Goal: Task Accomplishment & Management: Complete application form

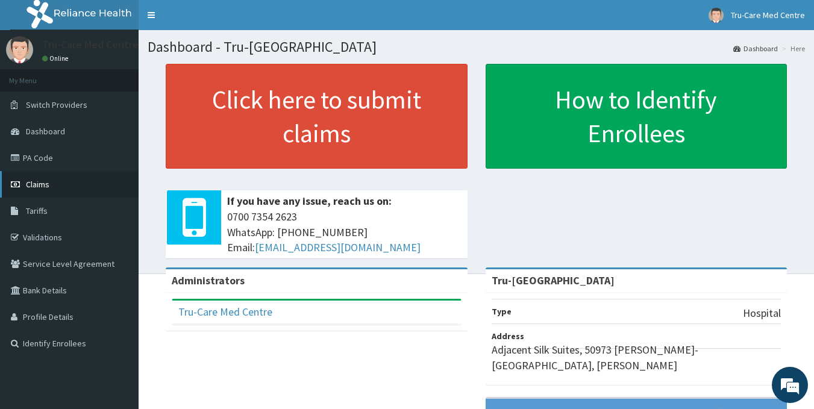
click at [58, 179] on link "Claims" at bounding box center [69, 184] width 139 height 27
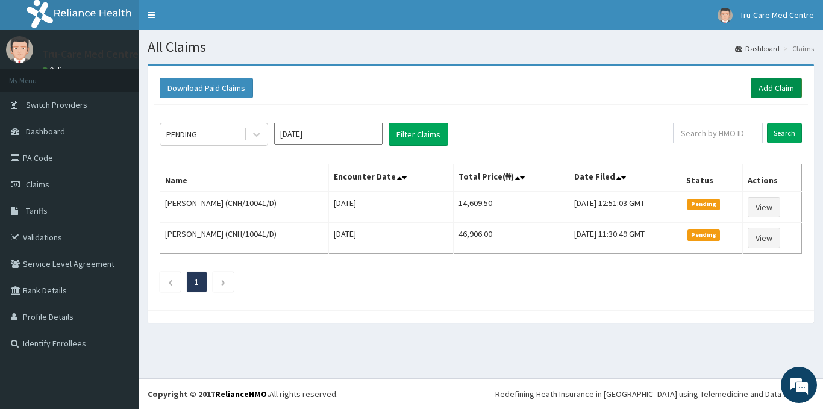
click at [766, 85] on link "Add Claim" at bounding box center [776, 88] width 51 height 20
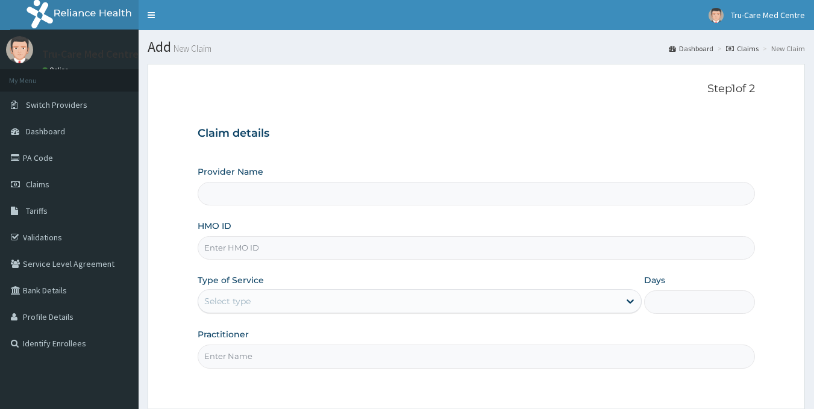
drag, startPoint x: 0, startPoint y: 0, endPoint x: 277, endPoint y: 251, distance: 373.8
click at [277, 251] on input "HMO ID" at bounding box center [477, 248] width 558 height 24
type input "Tru-Care Medical Centre"
paste input "CNH/10041/D"
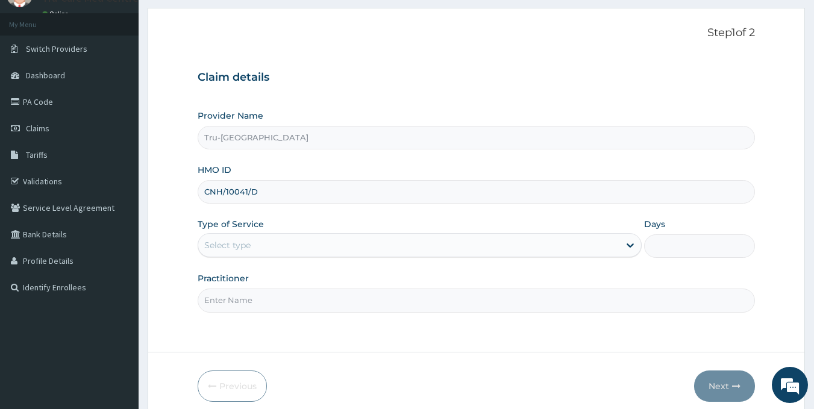
scroll to position [107, 0]
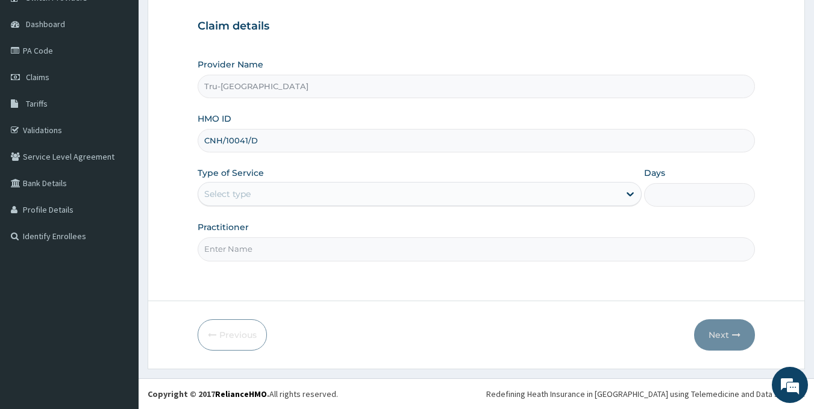
type input "CNH/10041/D"
click at [272, 187] on div "Select type" at bounding box center [408, 193] width 421 height 19
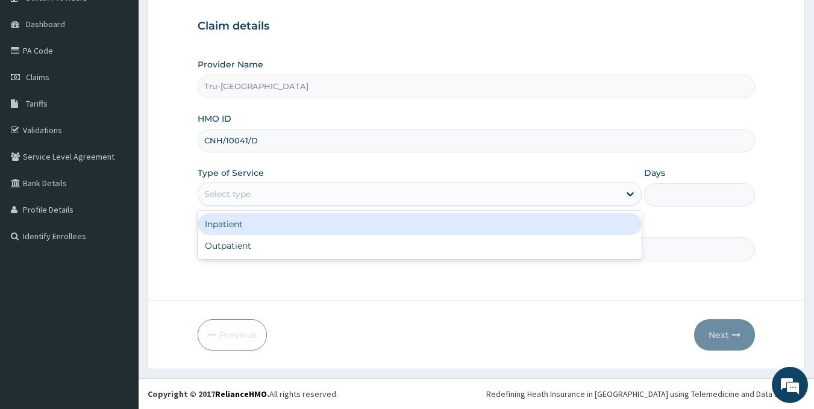
click at [250, 230] on div "Inpatient" at bounding box center [420, 224] width 444 height 22
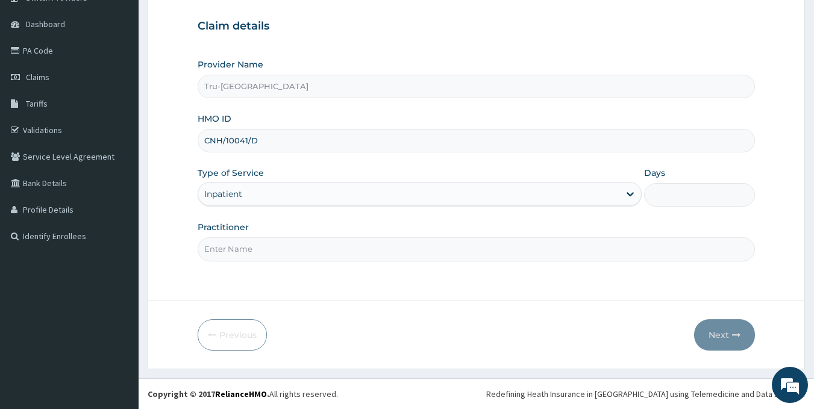
click at [688, 196] on input "Days" at bounding box center [699, 195] width 111 height 24
type input "4"
click at [312, 260] on input "Practitioner" at bounding box center [477, 249] width 558 height 24
type input "DR HINJARI I."
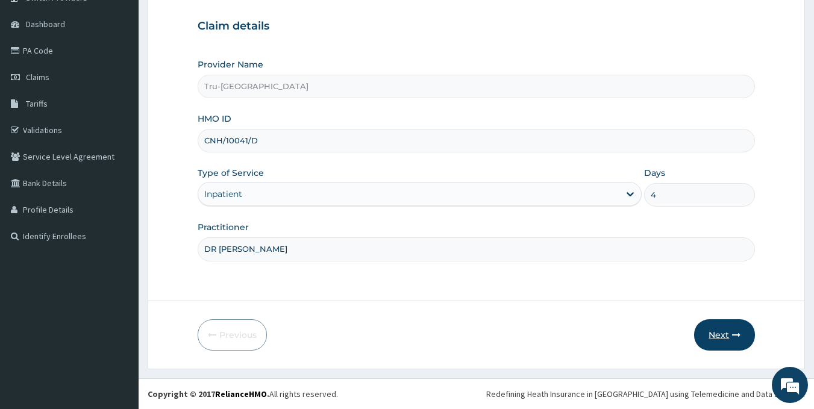
click at [721, 338] on button "Next" at bounding box center [724, 334] width 61 height 31
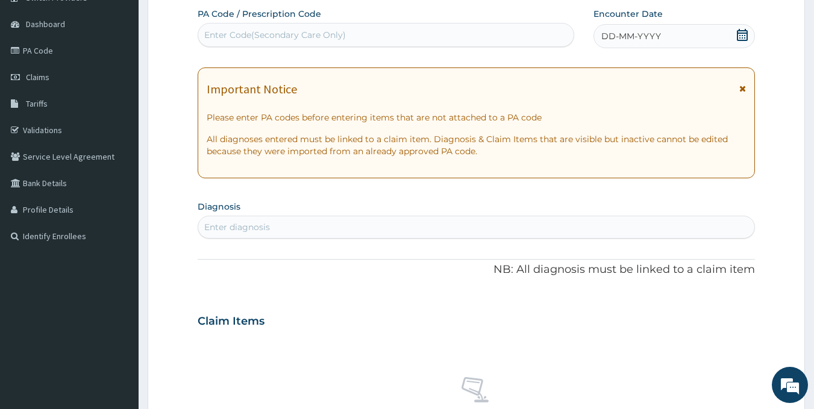
click at [244, 41] on div "Enter Code(Secondary Care Only)" at bounding box center [275, 35] width 142 height 12
paste input "PA/2823D0"
type input "PA/2823D0"
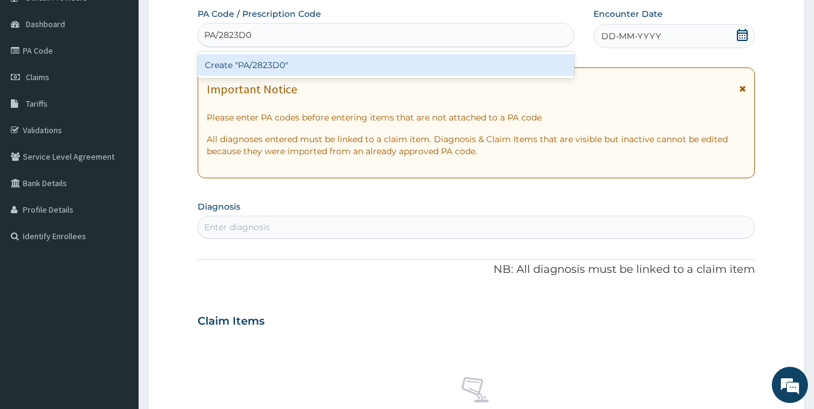
click at [343, 71] on div "Create "PA/2823D0"" at bounding box center [386, 65] width 377 height 22
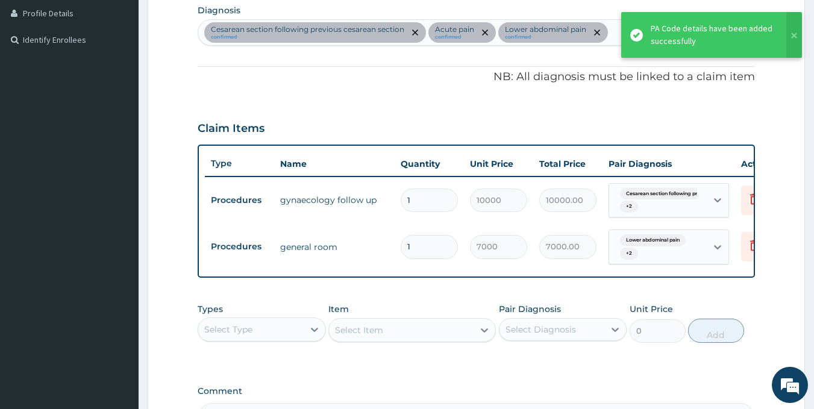
scroll to position [463, 0]
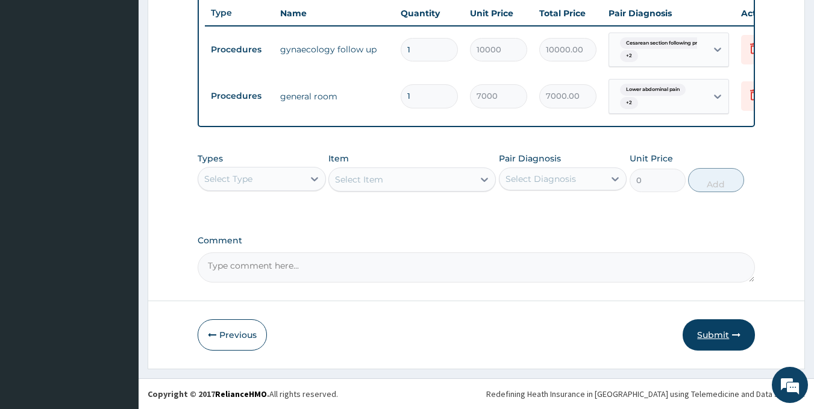
click at [711, 334] on button "Submit" at bounding box center [719, 334] width 72 height 31
